Goal: Task Accomplishment & Management: Manage account settings

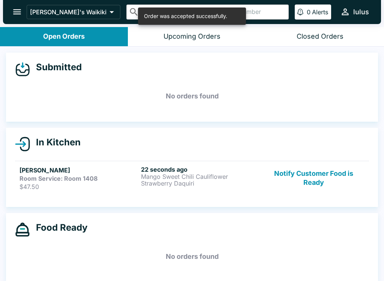
click at [74, 181] on strong "Room Service: Room 1408" at bounding box center [59, 179] width 78 height 8
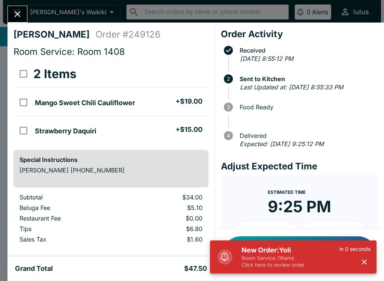
click at [9, 20] on div at bounding box center [18, 14] width 20 height 17
click at [178, 60] on div "[PERSON_NAME] Order # 249126 Room Service: Room 1408 2 Items Mango Sweet Chili …" at bounding box center [111, 140] width 207 height 234
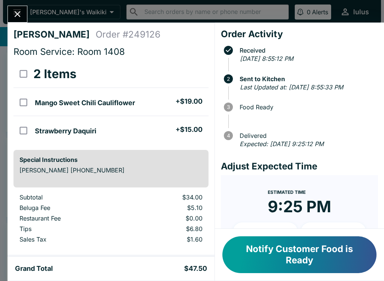
click at [19, 11] on icon "Close" at bounding box center [17, 14] width 10 height 10
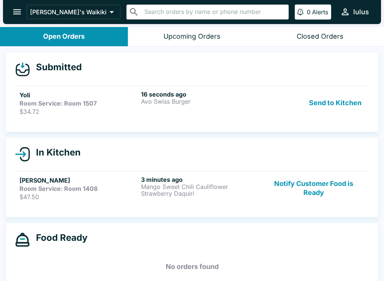
click at [338, 102] on button "Send to Kitchen" at bounding box center [335, 102] width 59 height 25
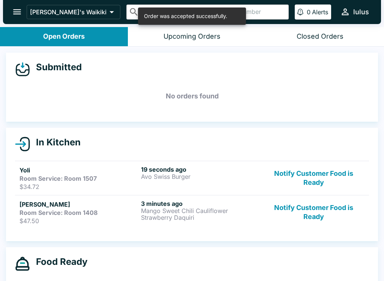
click at [57, 174] on h5 "Yoli" at bounding box center [79, 170] width 119 height 9
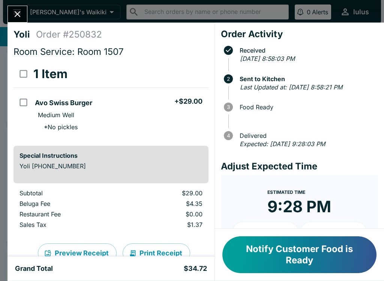
click at [298, 255] on button "Notify Customer Food is Ready" at bounding box center [300, 254] width 154 height 37
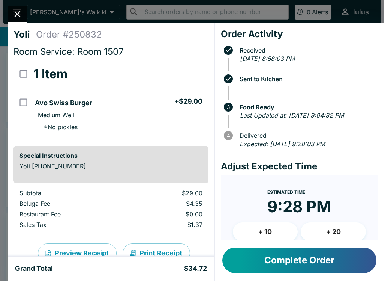
click at [18, 6] on button "Close" at bounding box center [17, 14] width 19 height 16
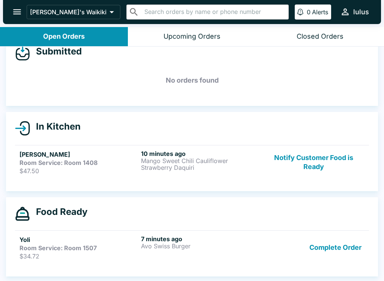
scroll to position [16, 0]
click at [146, 165] on p "Strawberry Daquiri" at bounding box center [200, 167] width 119 height 7
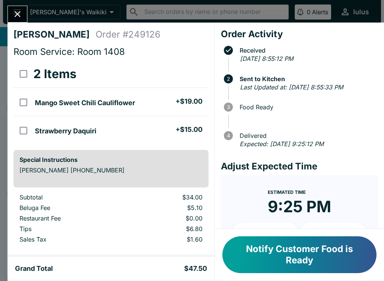
click at [287, 256] on button "Notify Customer Food is Ready" at bounding box center [300, 254] width 154 height 37
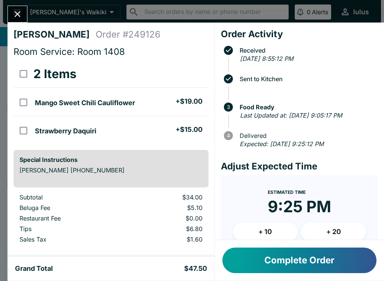
click at [20, 10] on icon "Close" at bounding box center [17, 14] width 10 height 10
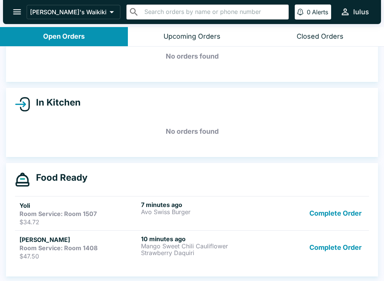
scroll to position [40, 0]
click at [109, 252] on p "$47.50" at bounding box center [79, 256] width 119 height 8
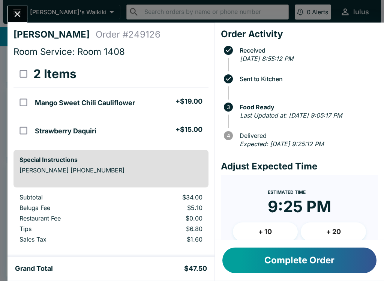
click at [293, 256] on button "Complete Order" at bounding box center [300, 260] width 154 height 26
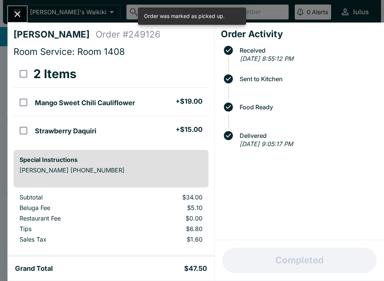
scroll to position [6, 0]
click at [14, 15] on icon "Close" at bounding box center [17, 14] width 10 height 10
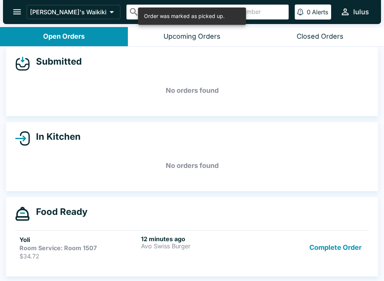
click at [74, 247] on strong "Room Service: Room 1507" at bounding box center [58, 248] width 77 height 8
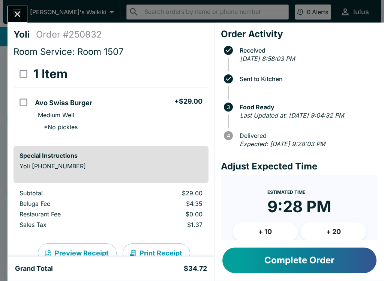
click at [301, 239] on div "+ 10 + 20" at bounding box center [299, 231] width 133 height 19
click at [297, 250] on button "Complete Order" at bounding box center [300, 260] width 154 height 26
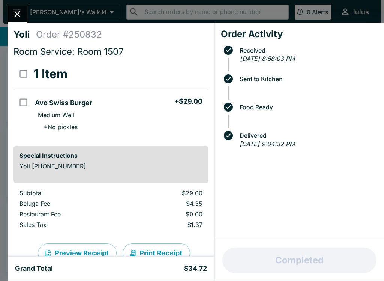
click at [297, 250] on div "Completed" at bounding box center [299, 260] width 169 height 41
click at [16, 9] on icon "Close" at bounding box center [17, 14] width 10 height 10
